Goal: Information Seeking & Learning: Learn about a topic

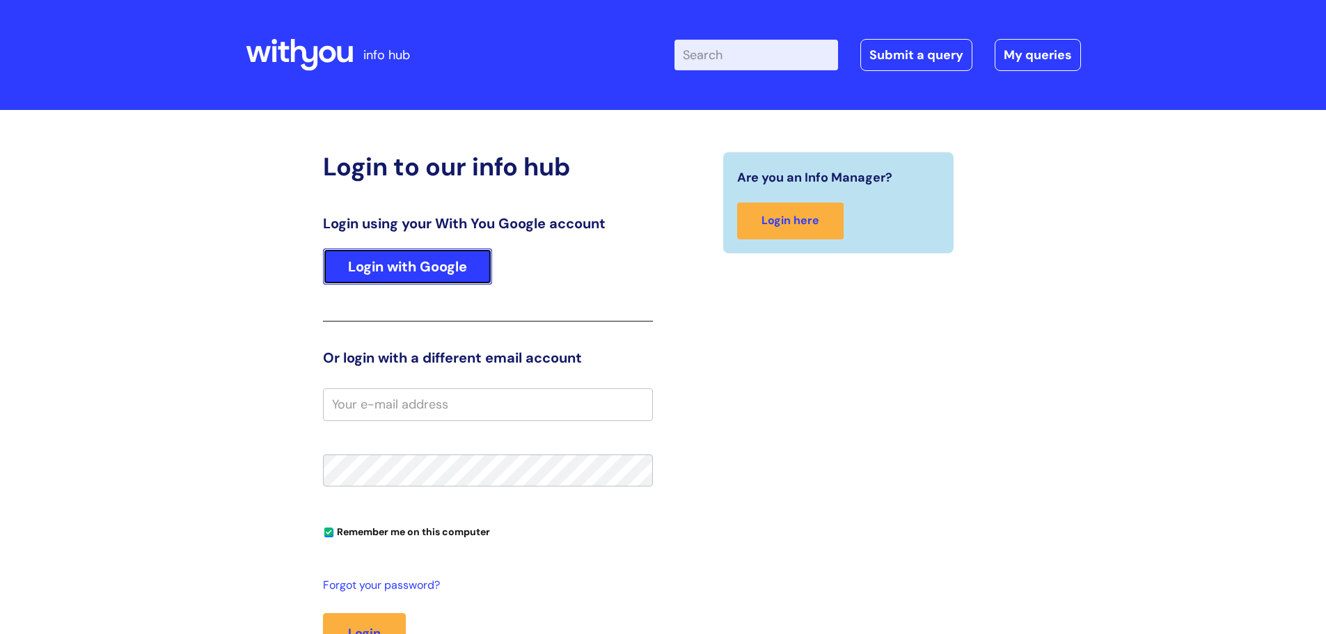
click at [432, 255] on link "Login with Google" at bounding box center [407, 266] width 169 height 36
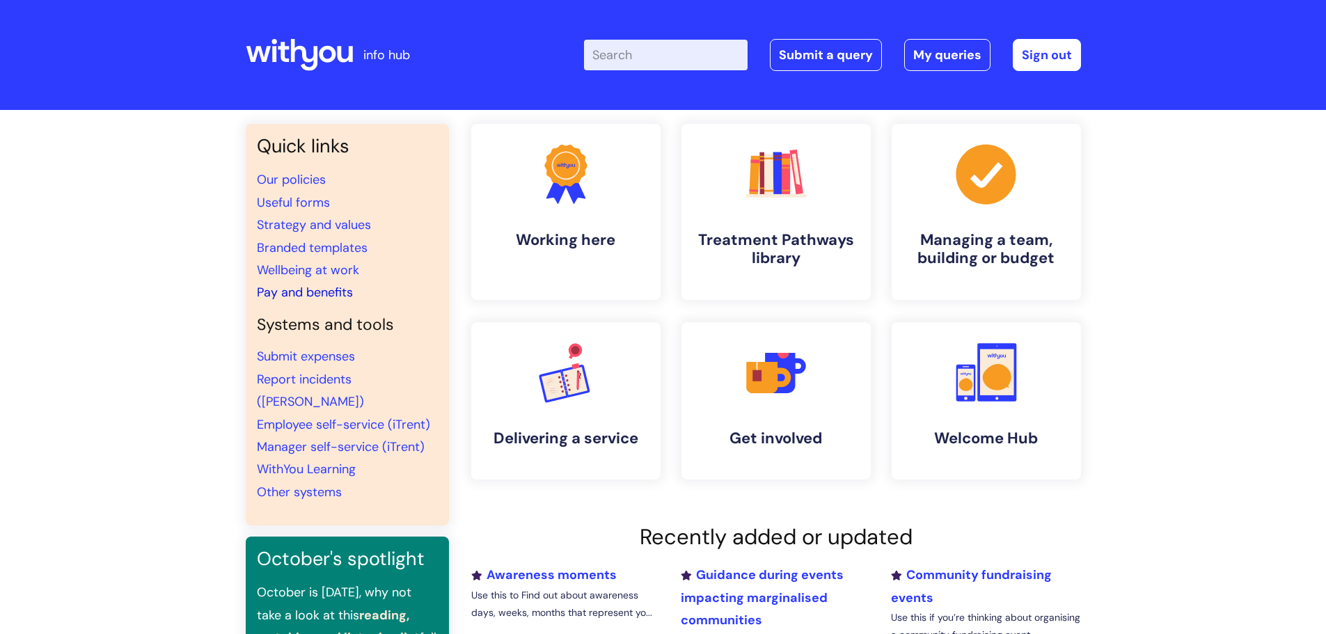
click at [335, 297] on link "Pay and benefits" at bounding box center [305, 292] width 96 height 17
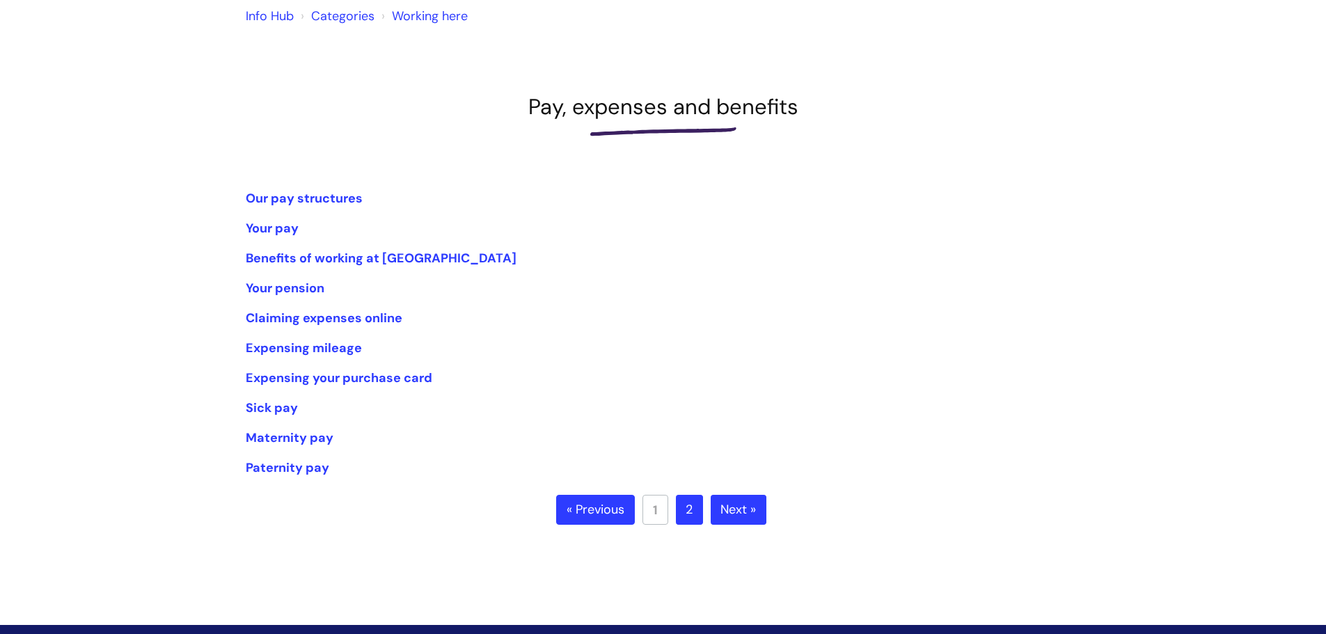
scroll to position [139, 0]
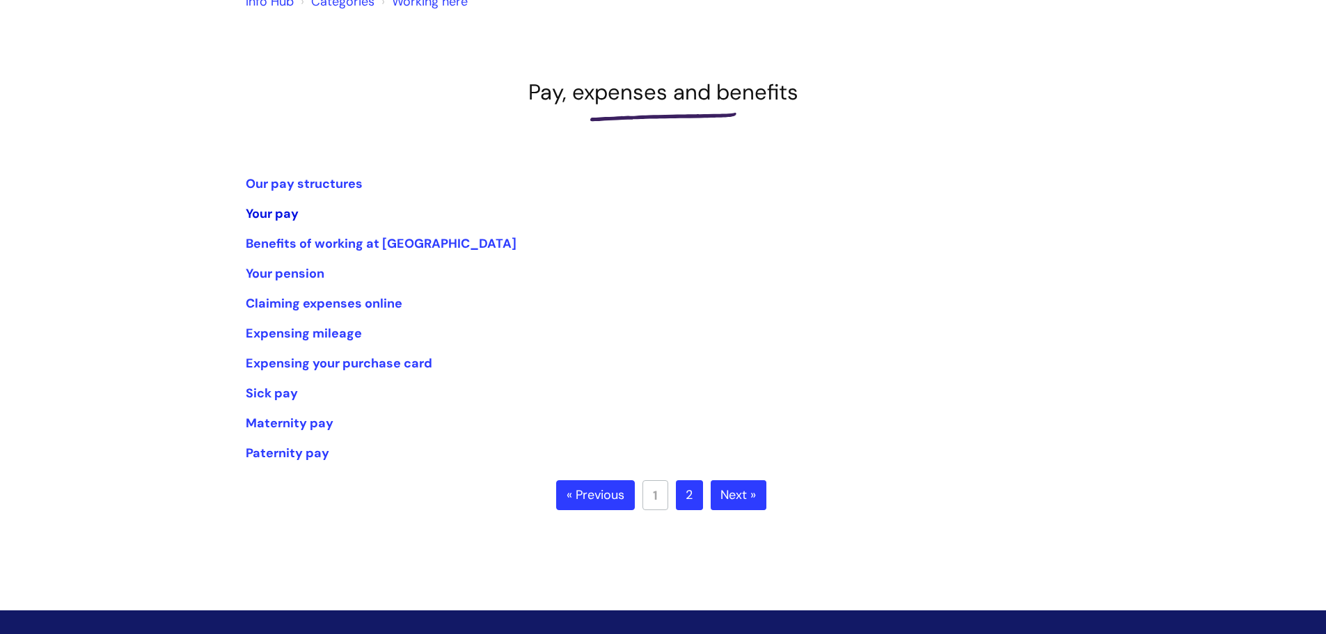
click at [278, 219] on link "Your pay" at bounding box center [272, 213] width 53 height 17
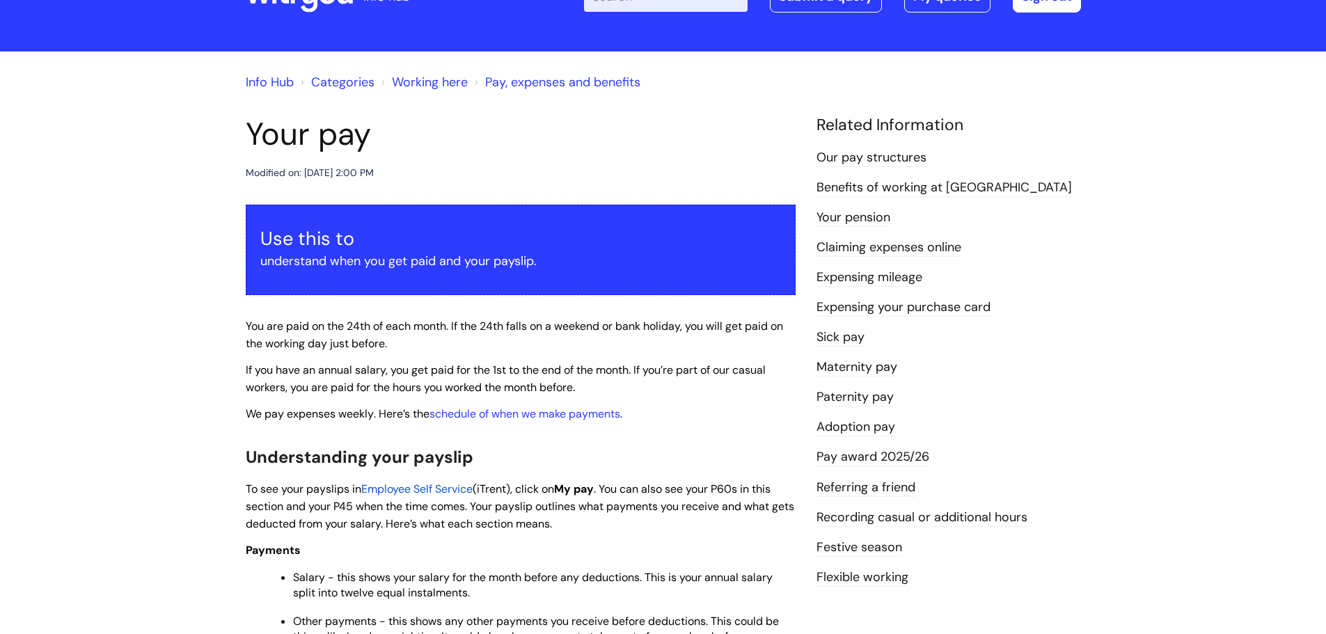
scroll to position [139, 0]
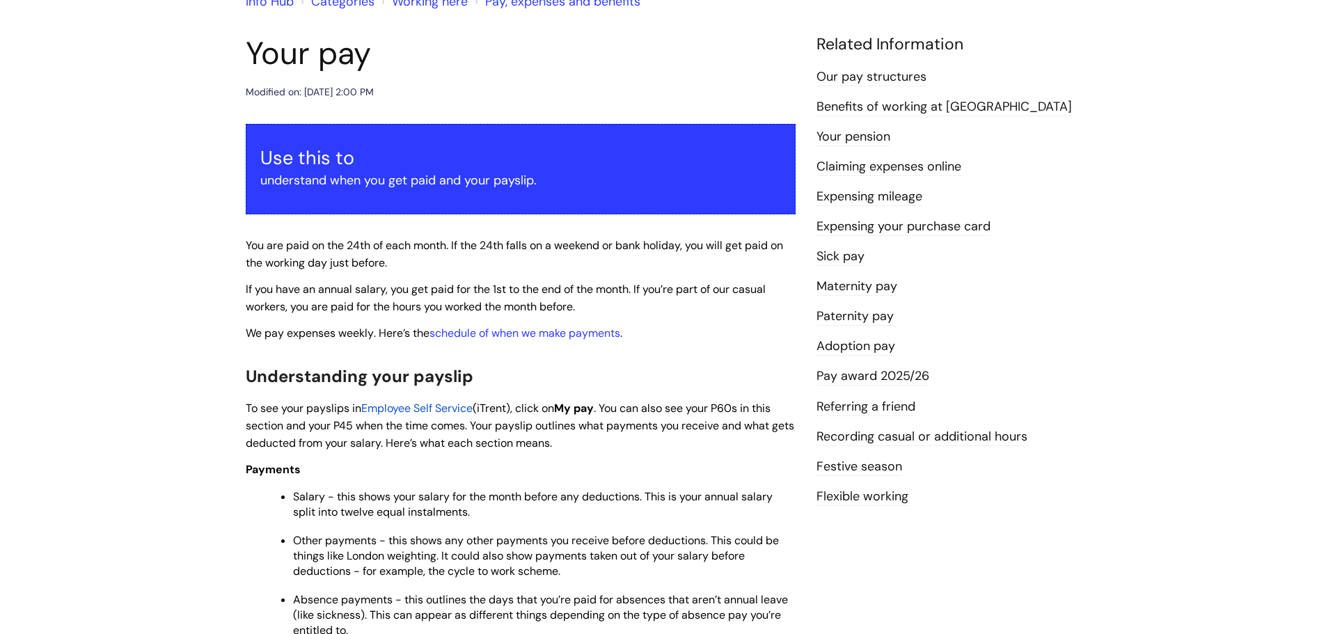
click at [867, 373] on link "Pay award 2025/26" at bounding box center [872, 377] width 113 height 18
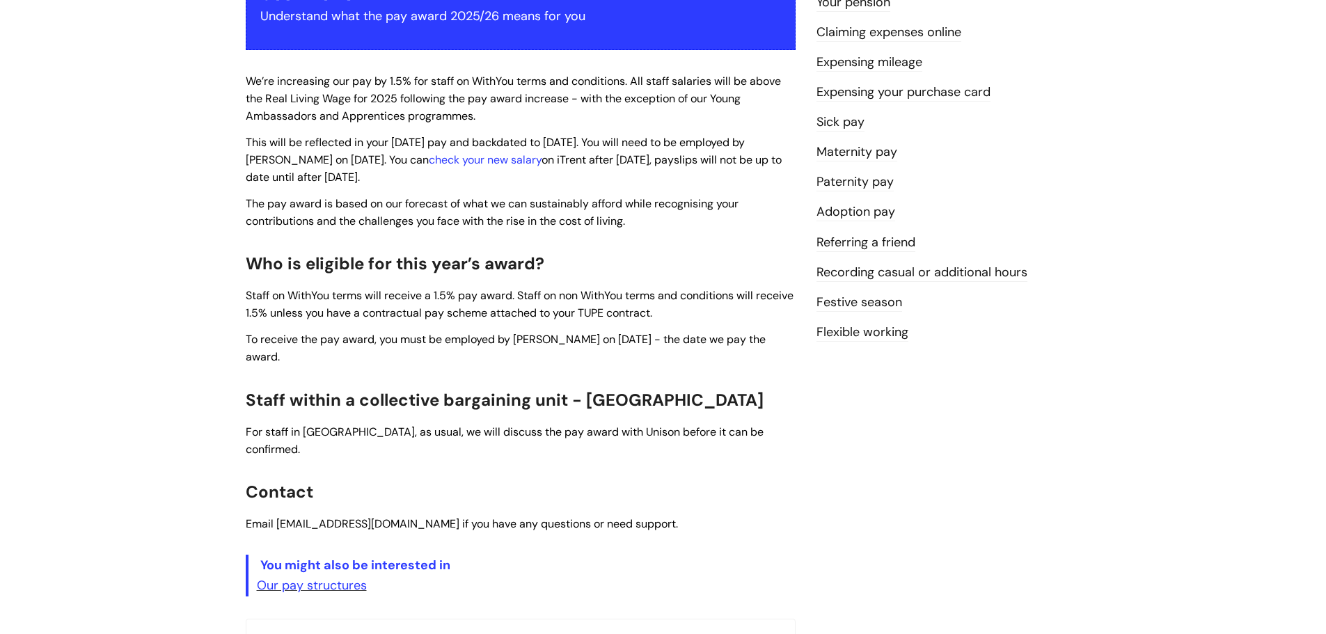
scroll to position [278, 0]
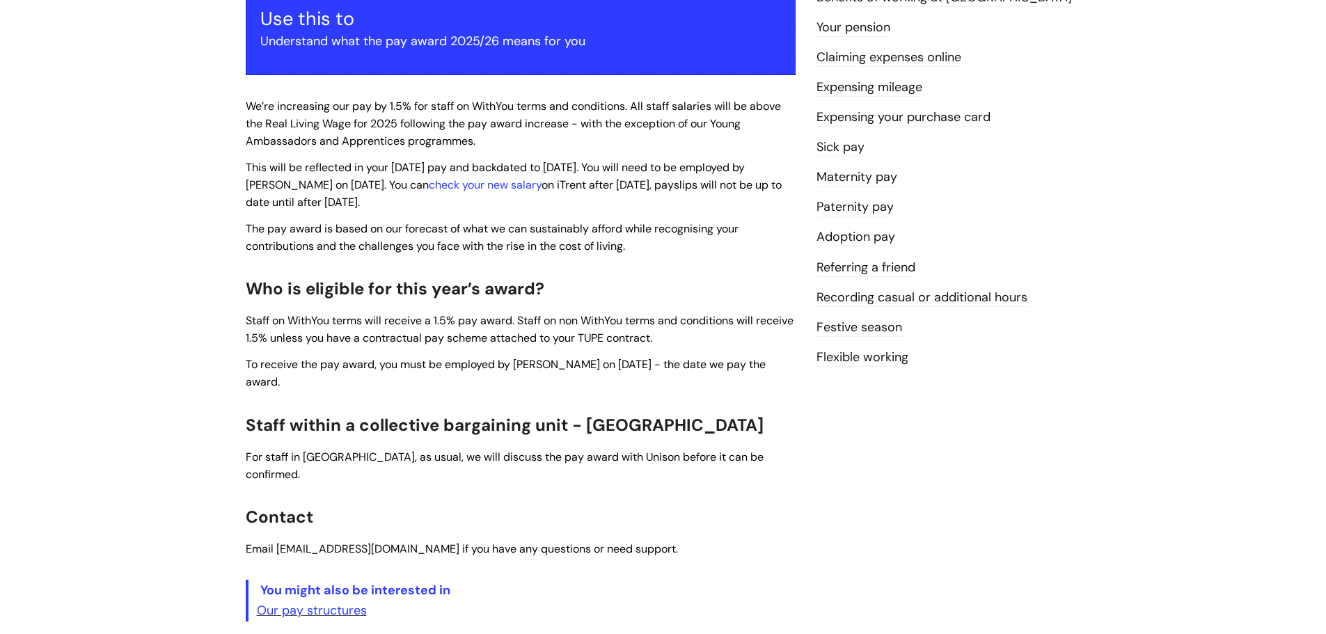
click at [849, 329] on link "Festive season" at bounding box center [859, 328] width 86 height 18
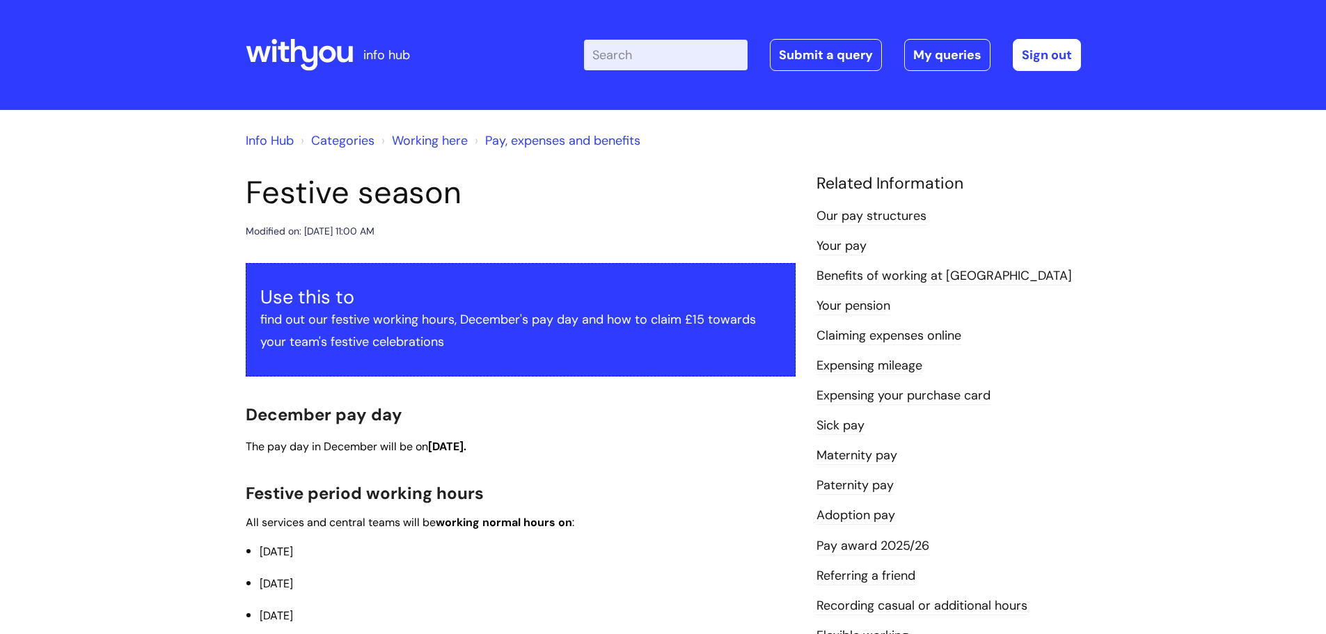
click at [290, 141] on link "Info Hub" at bounding box center [270, 140] width 48 height 17
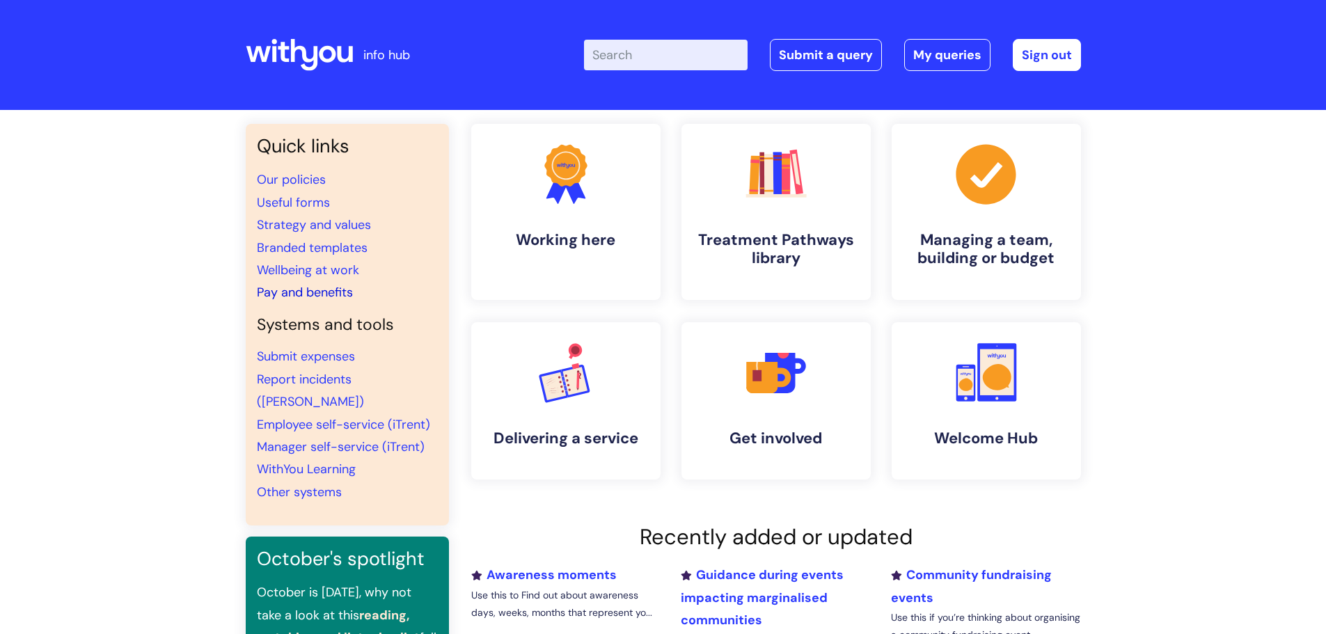
click at [326, 290] on link "Pay and benefits" at bounding box center [305, 292] width 96 height 17
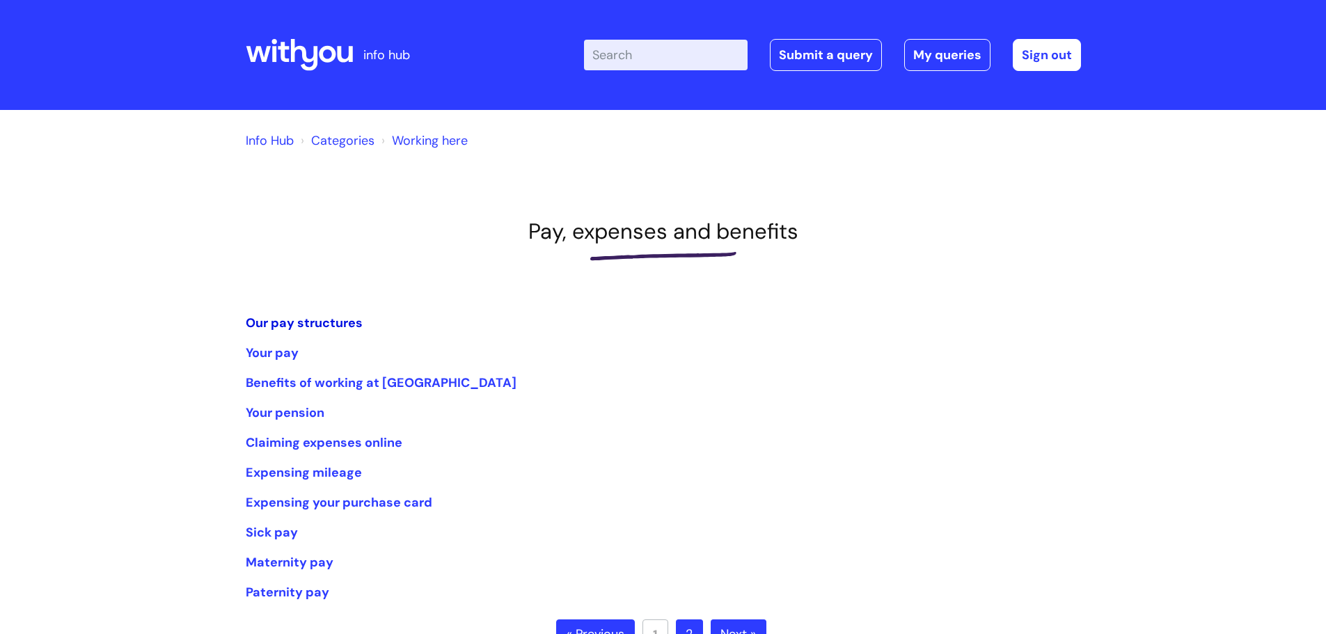
click at [331, 322] on link "Our pay structures" at bounding box center [304, 323] width 117 height 17
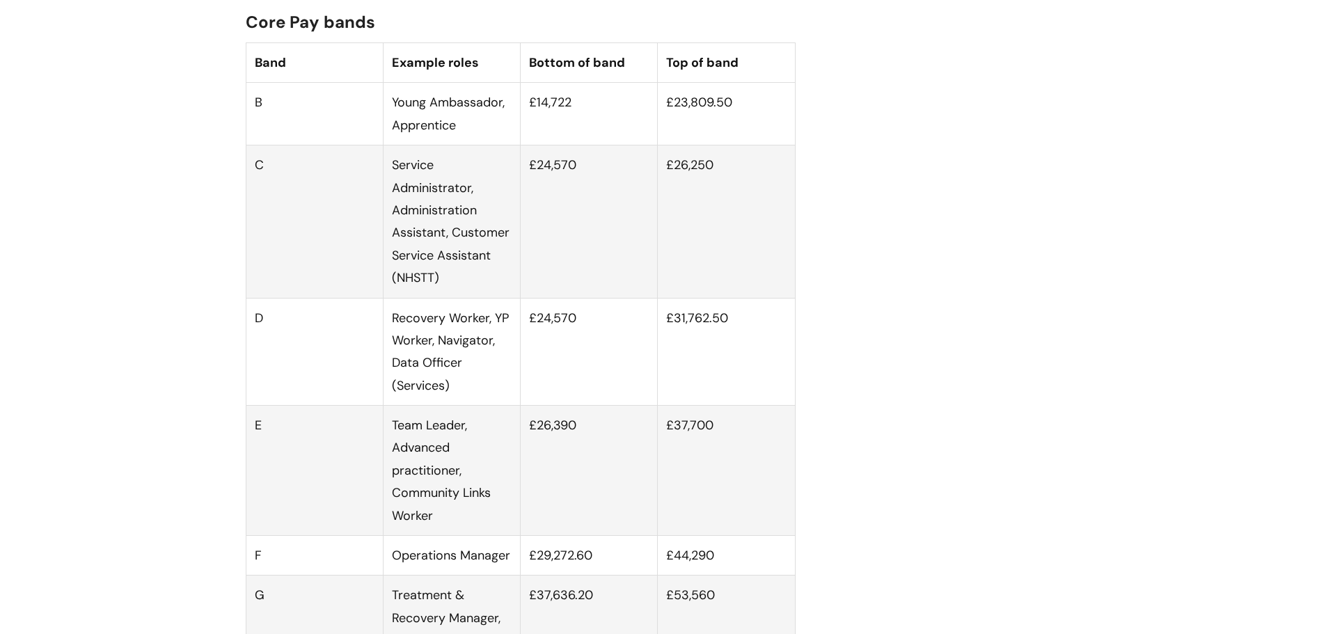
scroll to position [905, 0]
